Goal: Information Seeking & Learning: Learn about a topic

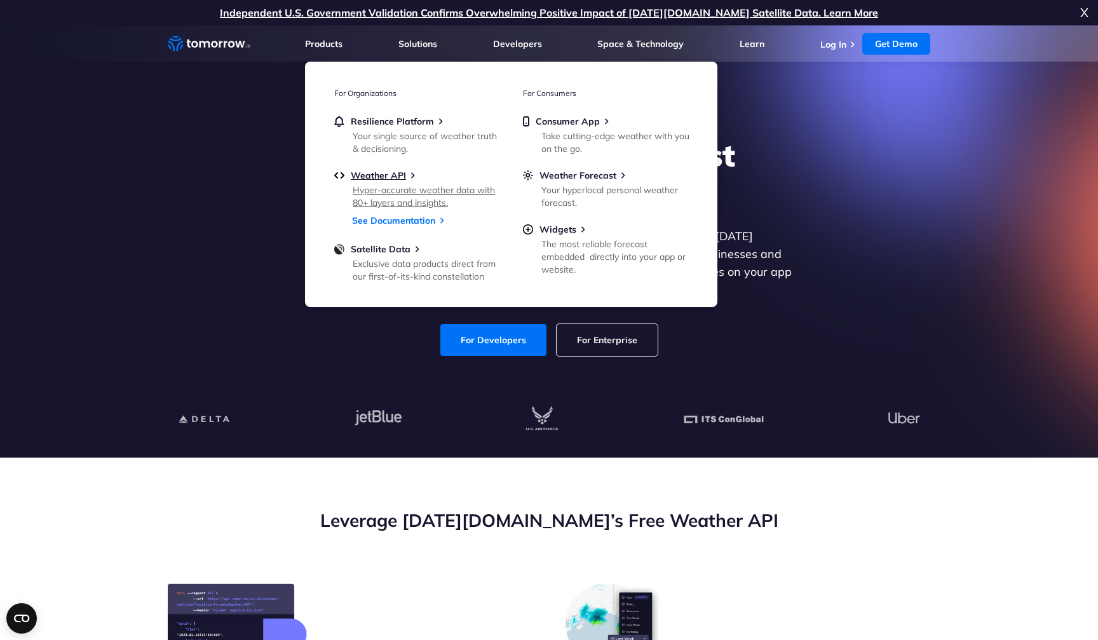
click at [413, 182] on link "Weather API Hyper-accurate weather data with 80+ layers and insights." at bounding box center [416, 188] width 165 height 37
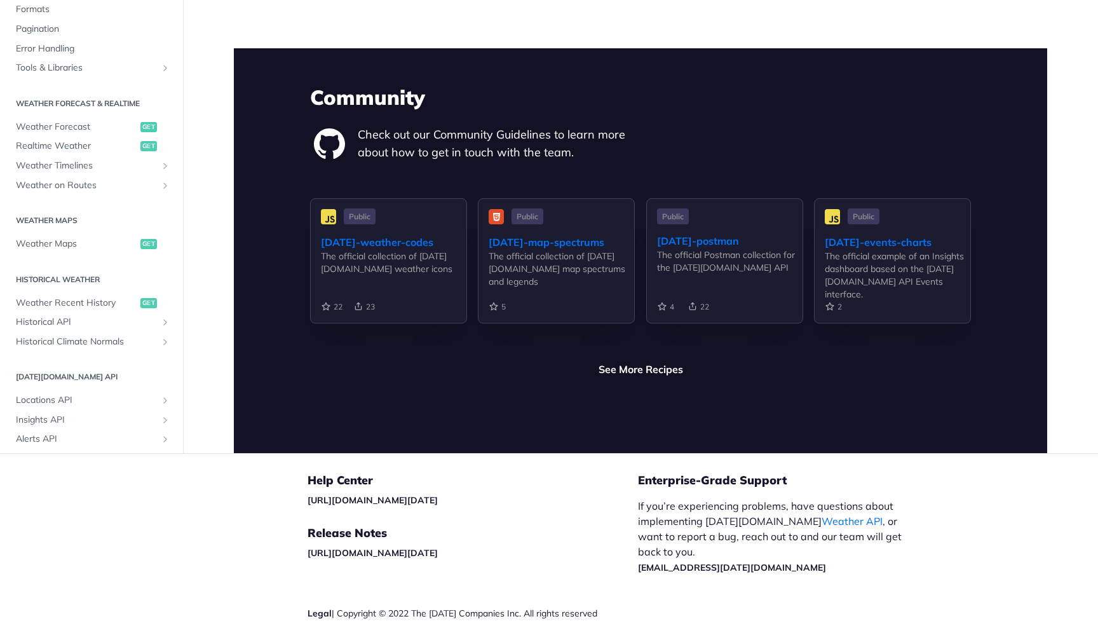
scroll to position [2950, 0]
